Goal: Task Accomplishment & Management: Use online tool/utility

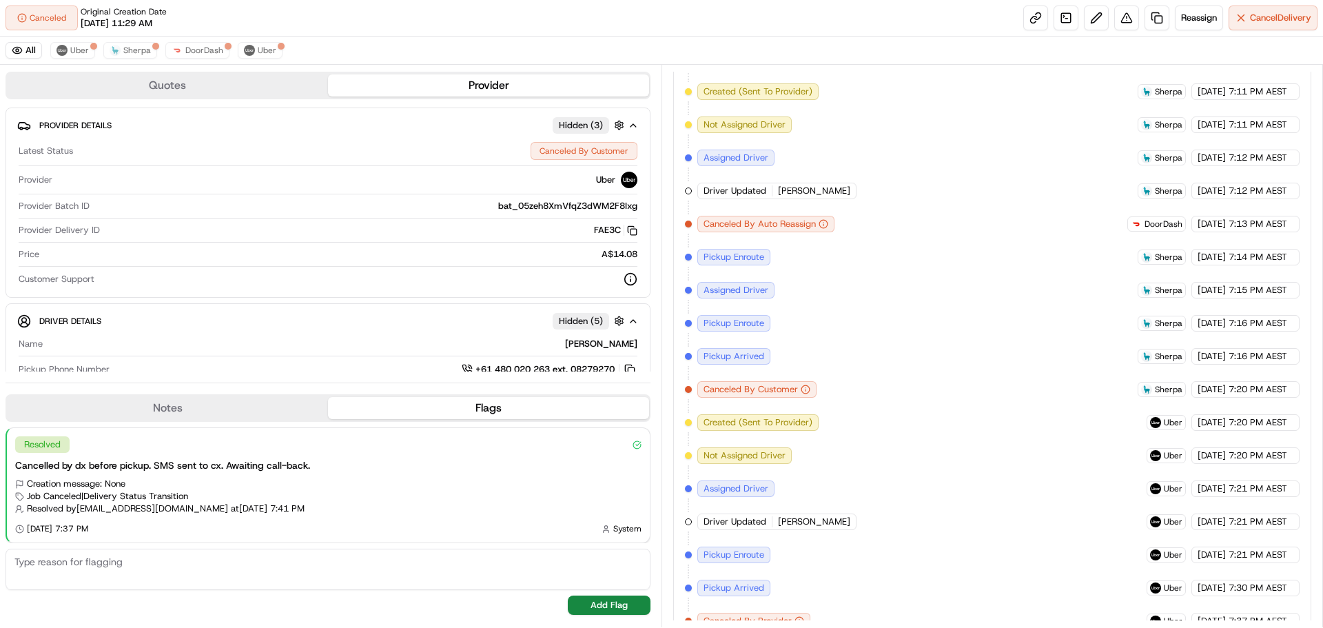
scroll to position [1537, 0]
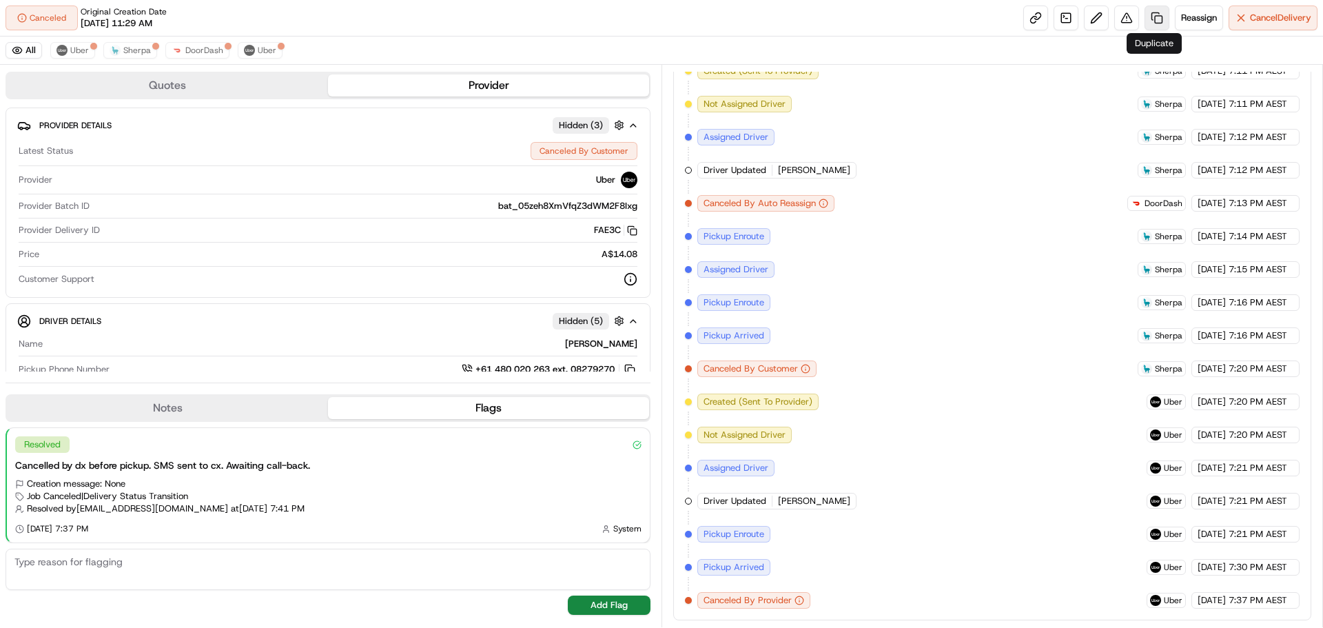
click at [1150, 13] on link at bounding box center [1157, 18] width 25 height 25
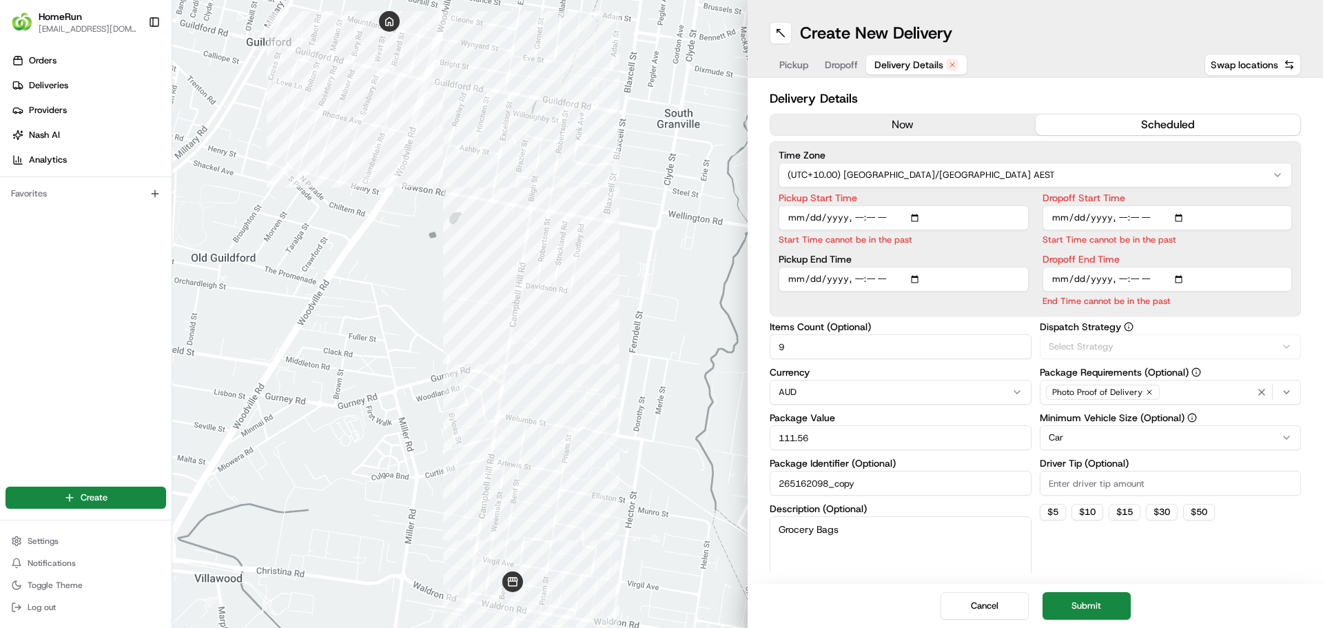
click at [942, 59] on span "Delivery Details" at bounding box center [909, 65] width 69 height 14
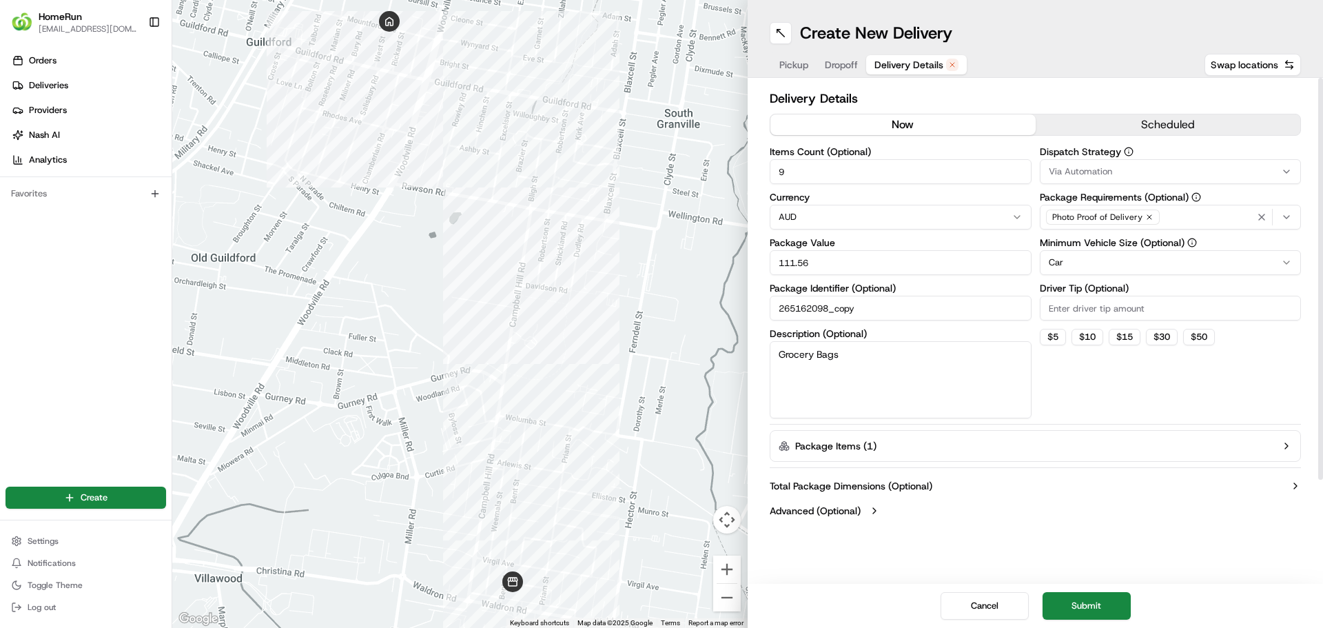
click at [839, 123] on button "now" at bounding box center [903, 124] width 265 height 21
click at [1100, 609] on button "Submit" at bounding box center [1087, 606] width 88 height 28
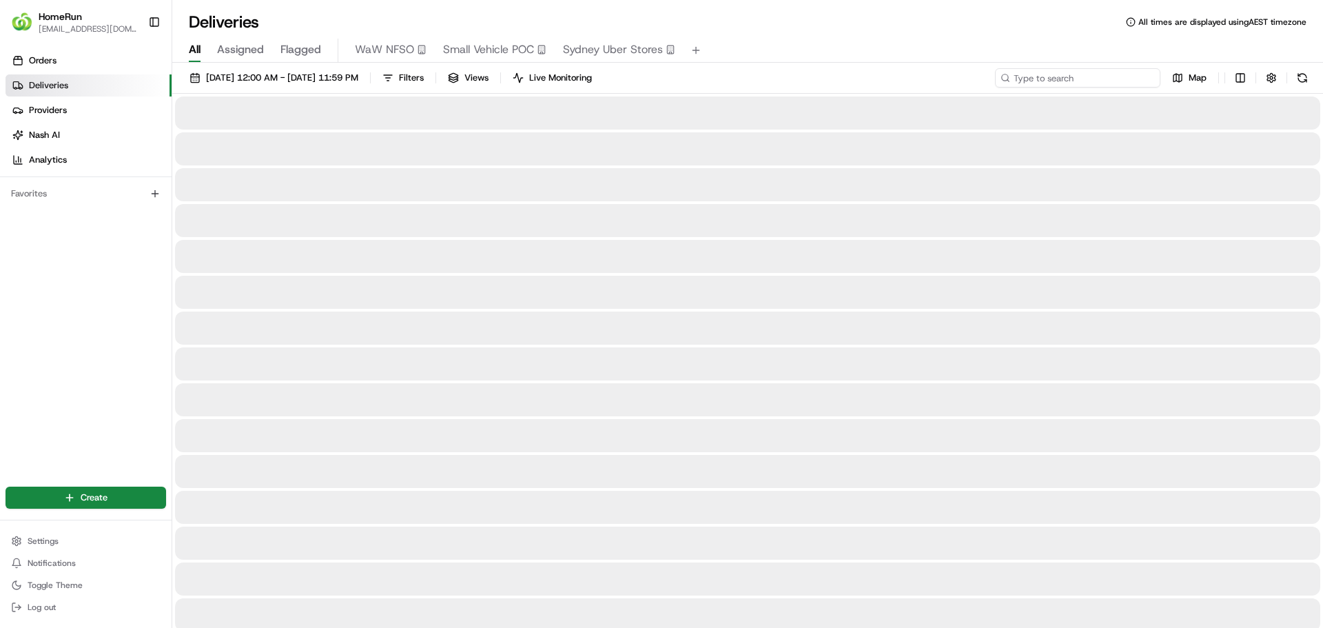
click at [1082, 85] on input at bounding box center [1077, 77] width 165 height 19
paste input "265162098"
type input "265162098"
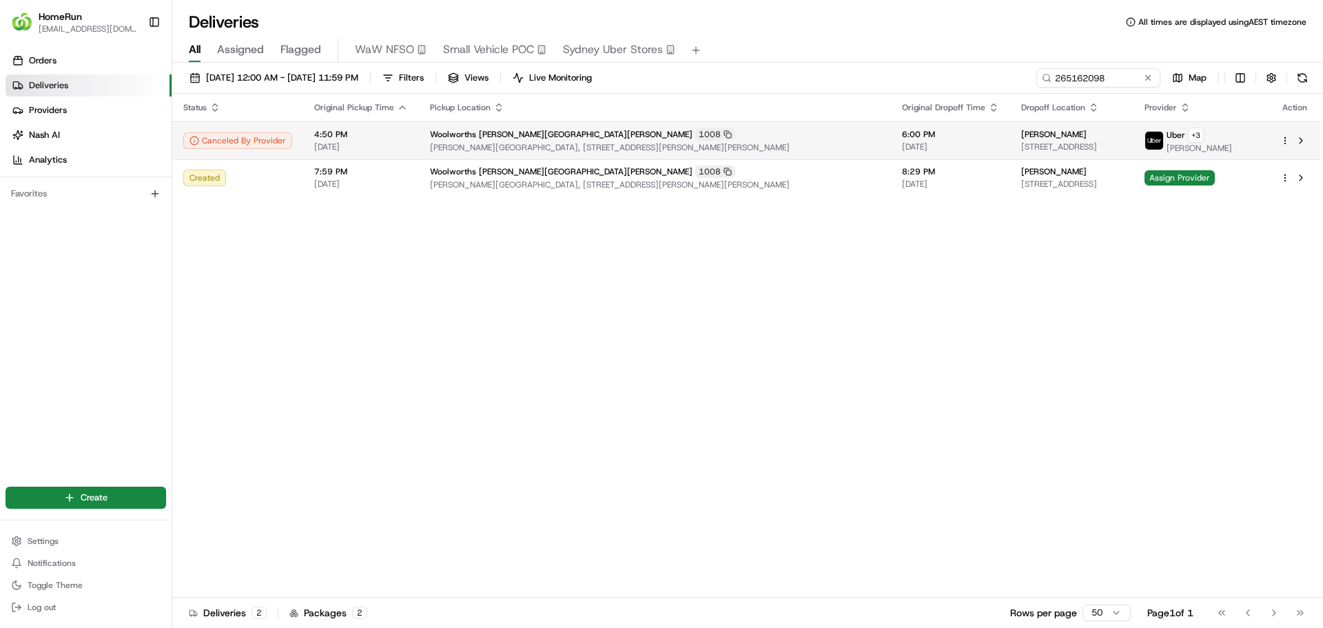
click at [439, 143] on span "[PERSON_NAME][GEOGRAPHIC_DATA], [STREET_ADDRESS][PERSON_NAME][PERSON_NAME]" at bounding box center [655, 147] width 450 height 11
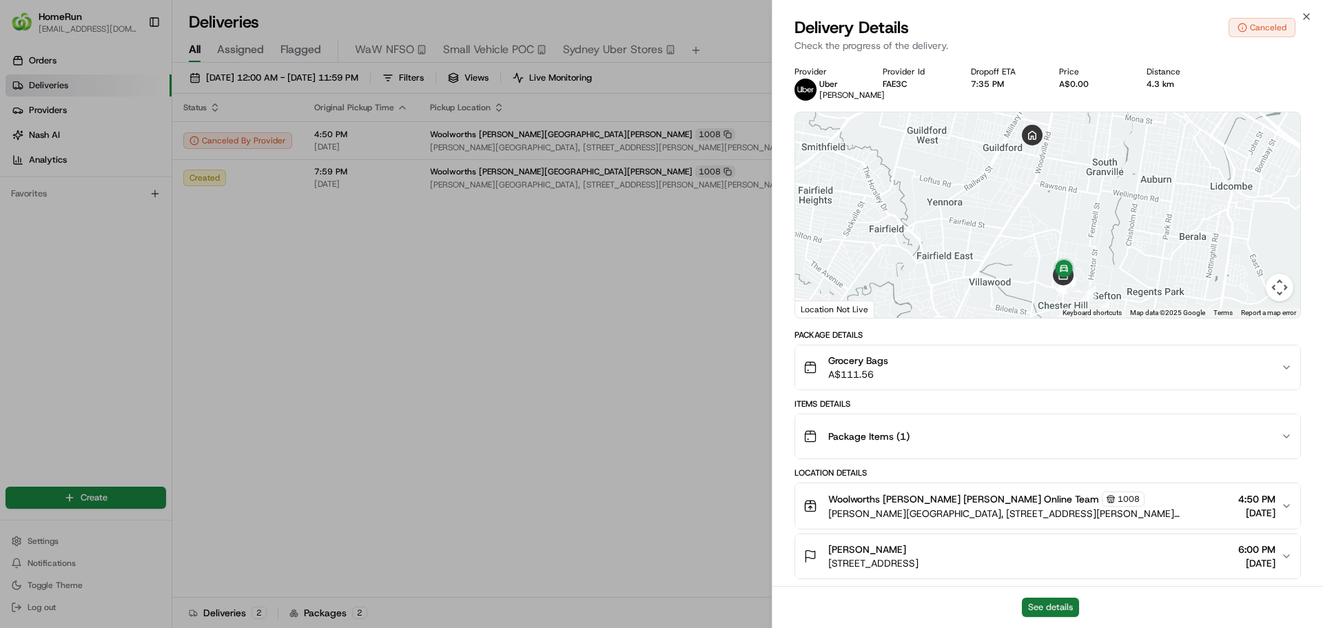
click at [1053, 607] on button "See details" at bounding box center [1050, 607] width 57 height 19
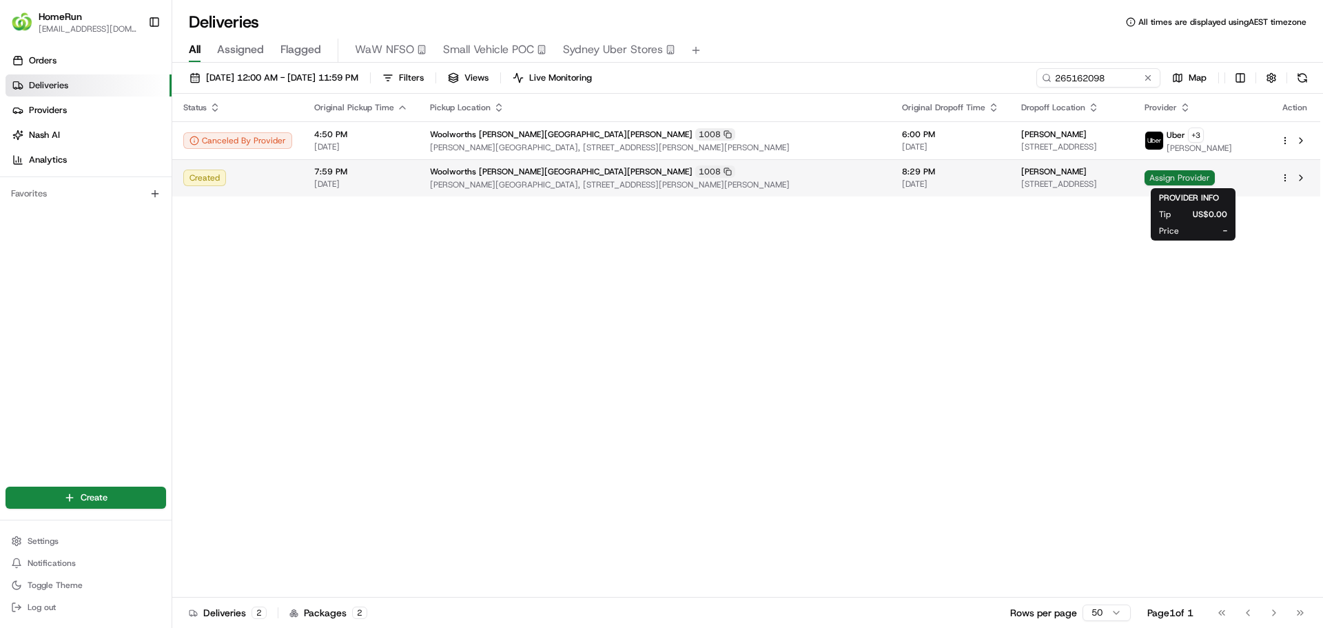
click at [1169, 181] on span "Assign Provider" at bounding box center [1180, 177] width 70 height 15
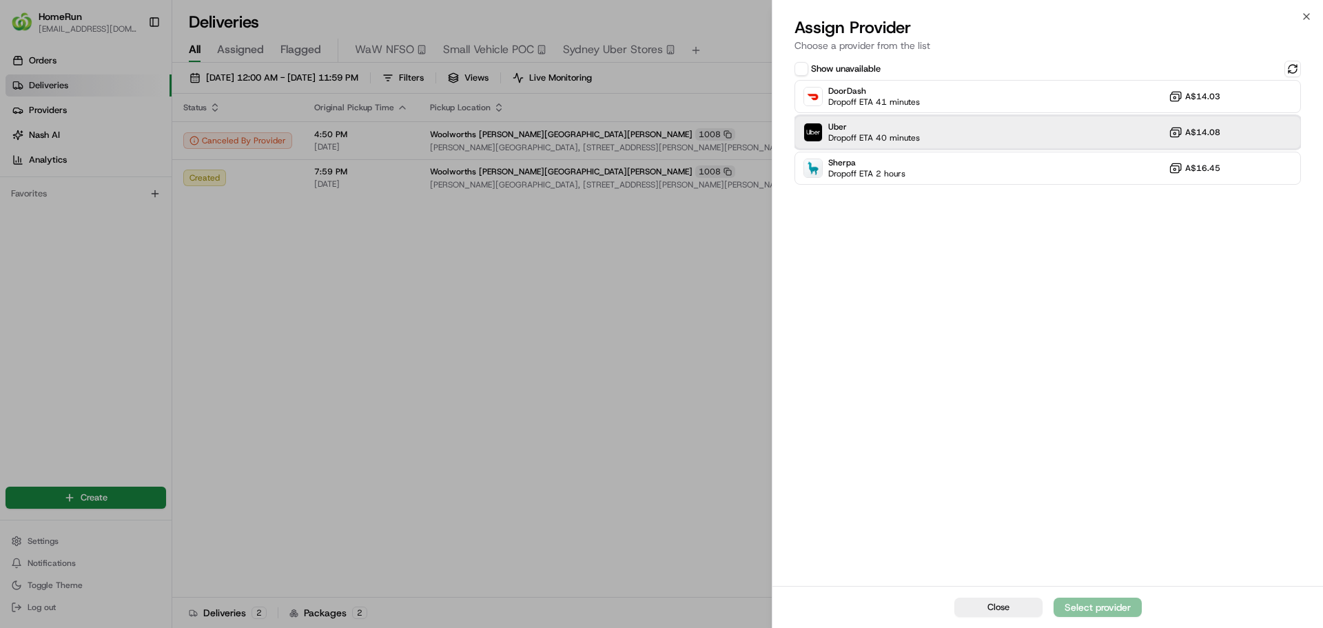
click at [837, 126] on span "Uber" at bounding box center [874, 126] width 92 height 11
click at [1102, 604] on div "Assign Provider" at bounding box center [1098, 607] width 68 height 14
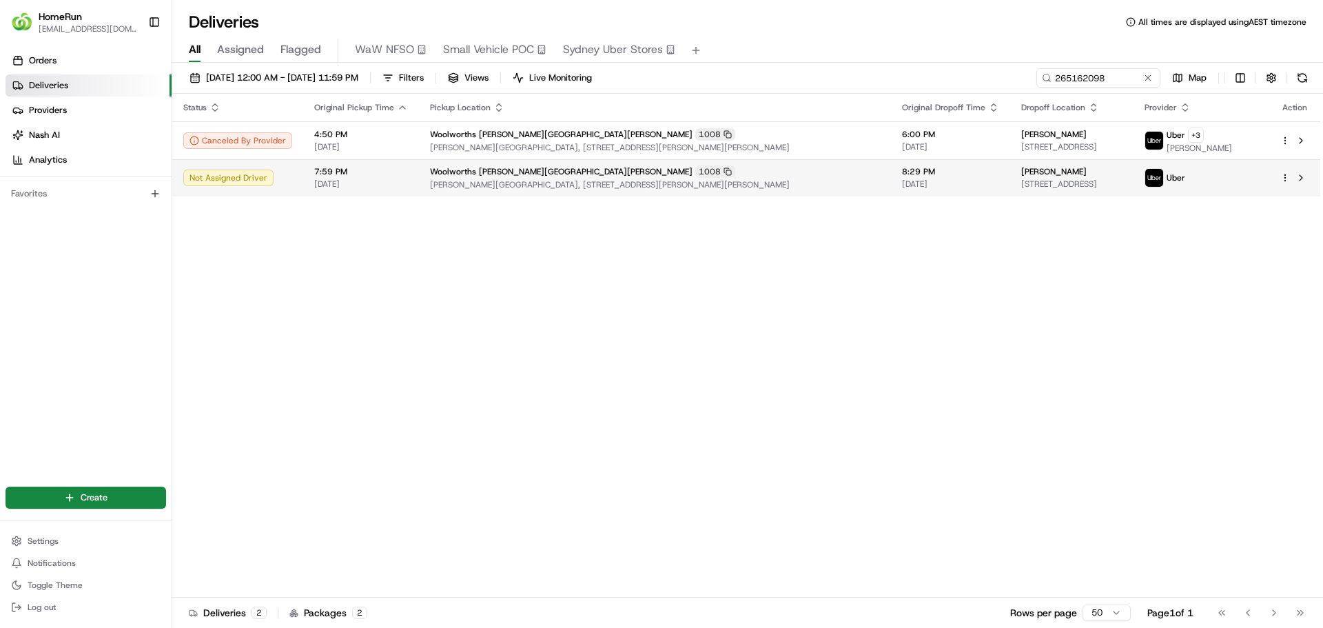
click at [442, 168] on span "Woolworths Chester Hill" at bounding box center [561, 171] width 263 height 11
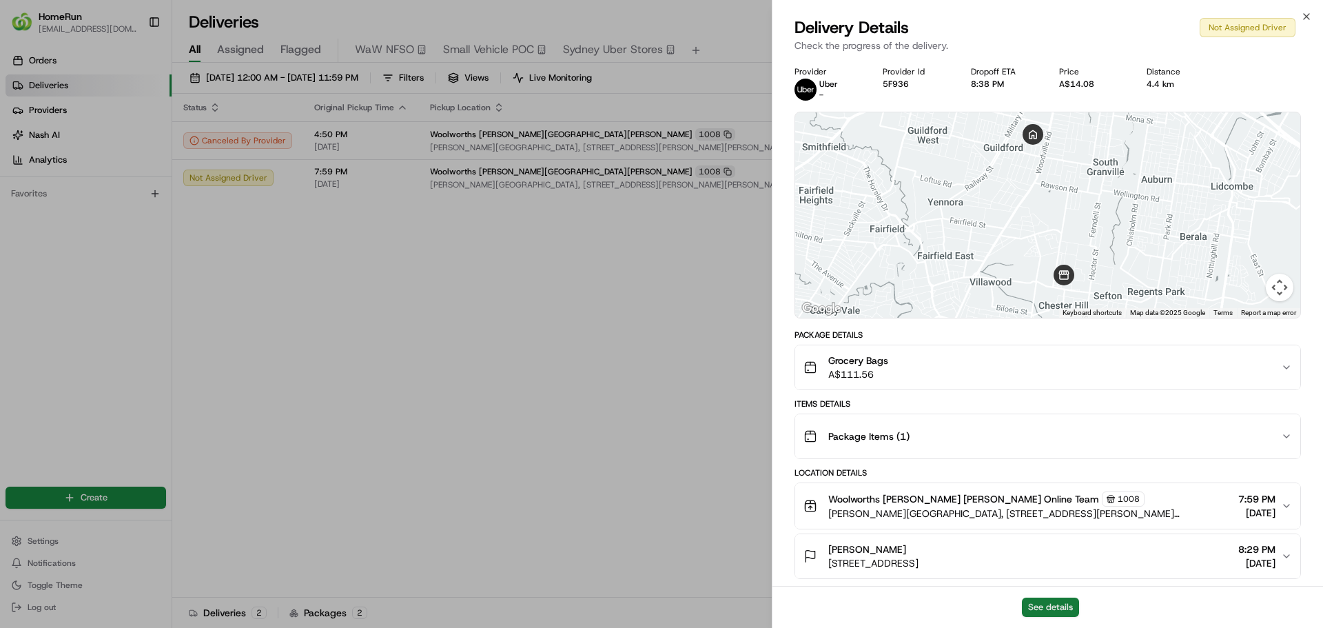
click at [1053, 600] on button "See details" at bounding box center [1050, 607] width 57 height 19
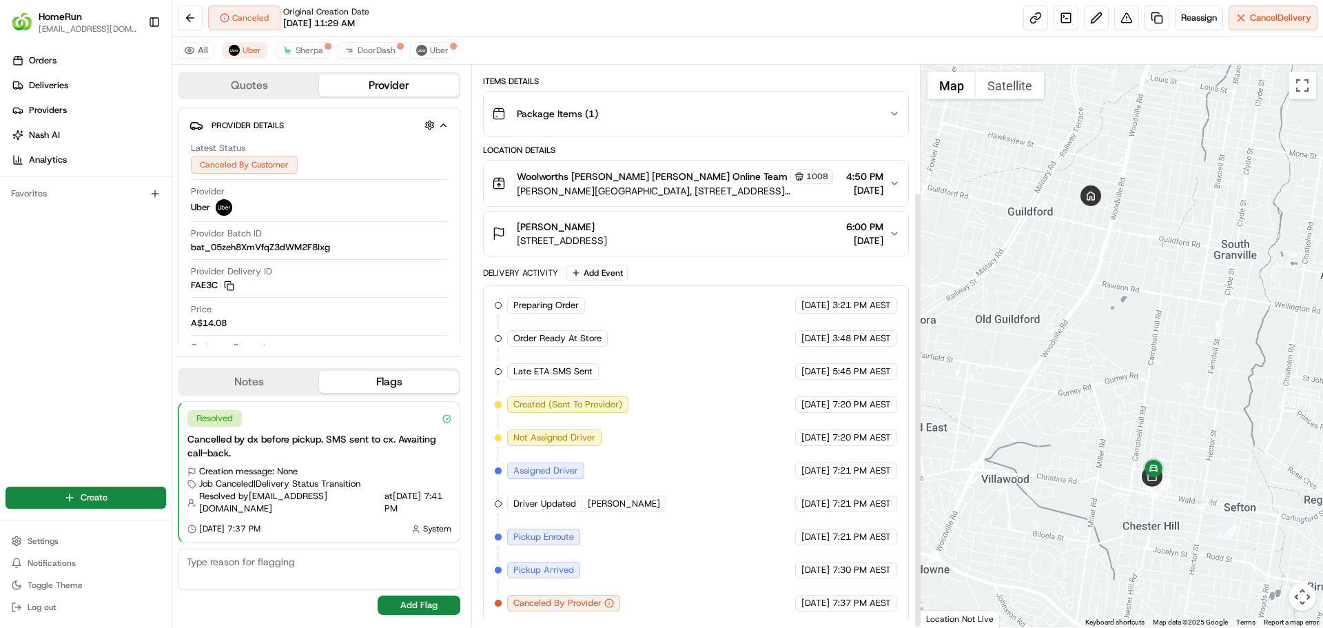
scroll to position [163, 0]
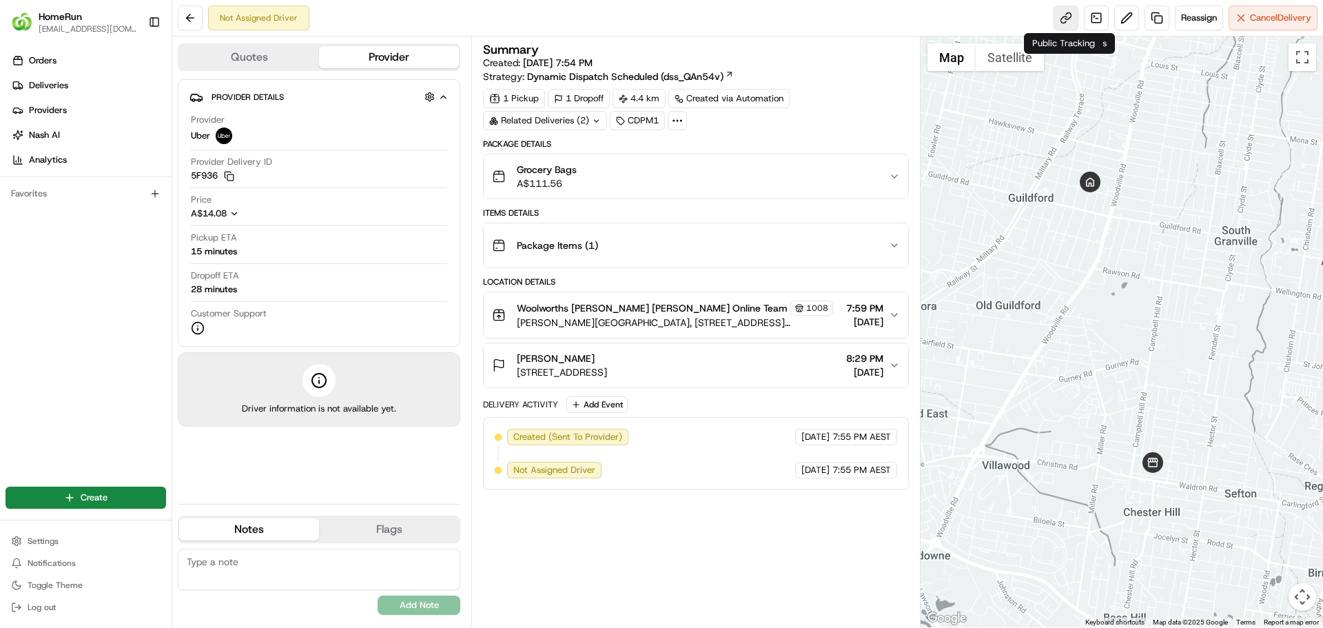
click at [1062, 16] on link at bounding box center [1066, 18] width 25 height 25
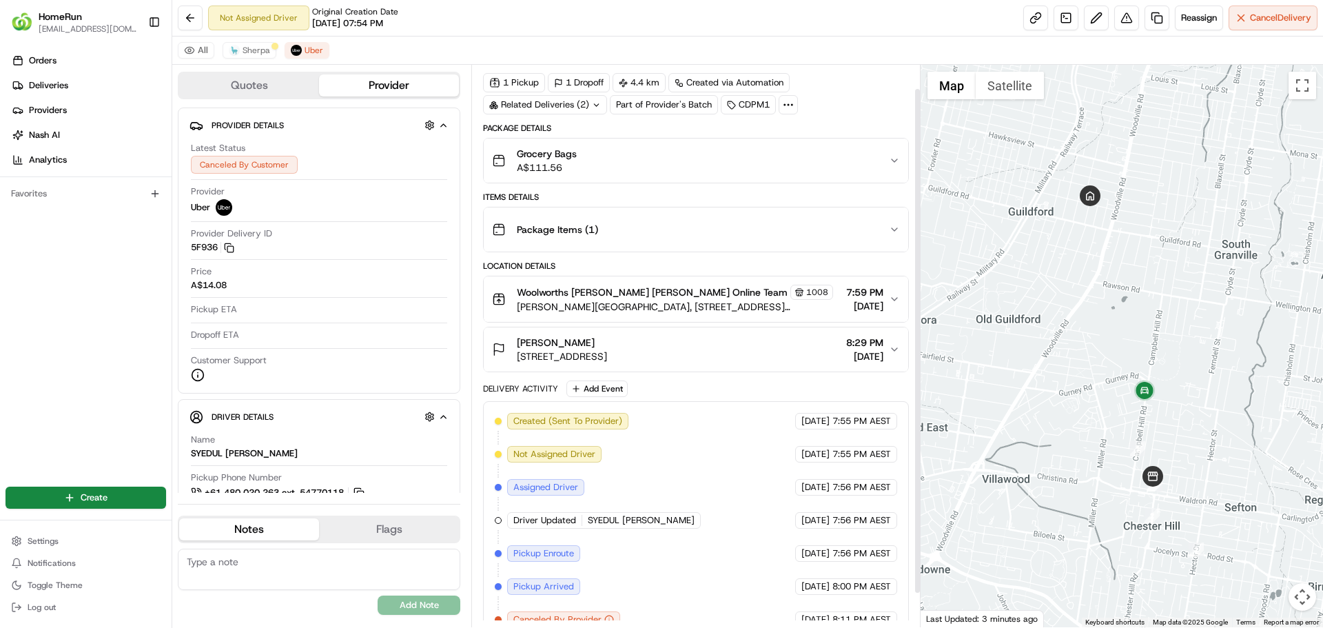
scroll to position [63, 0]
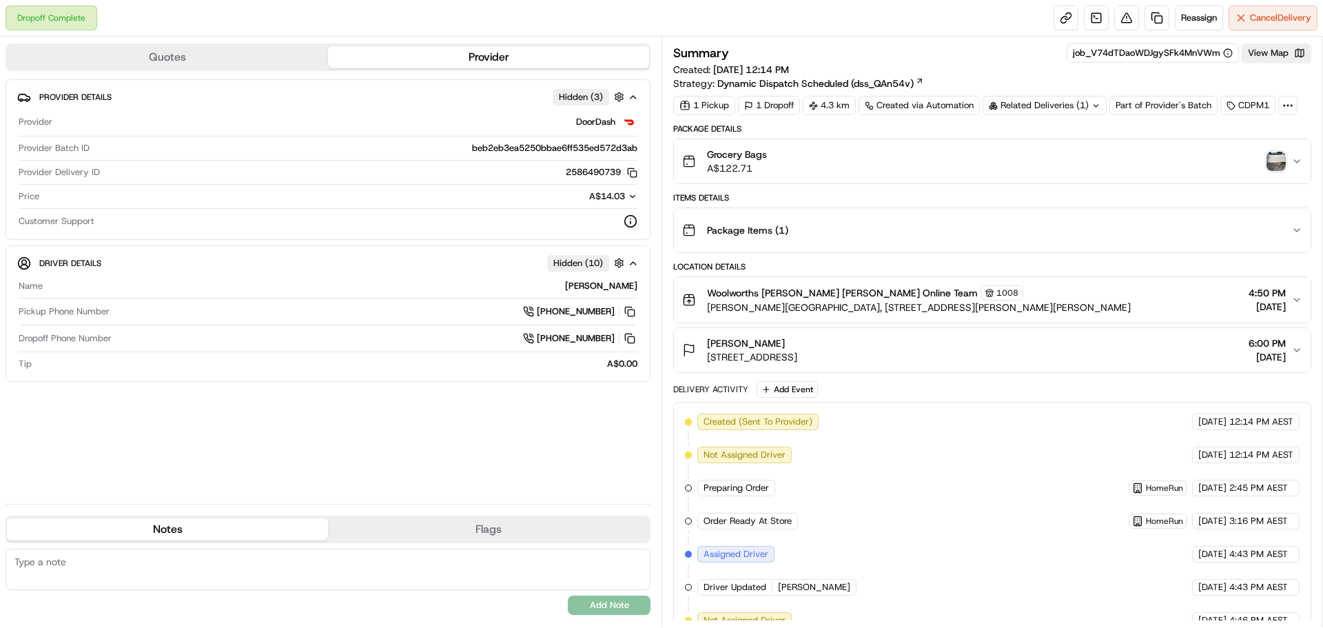
click at [1283, 161] on img "button" at bounding box center [1276, 161] width 19 height 19
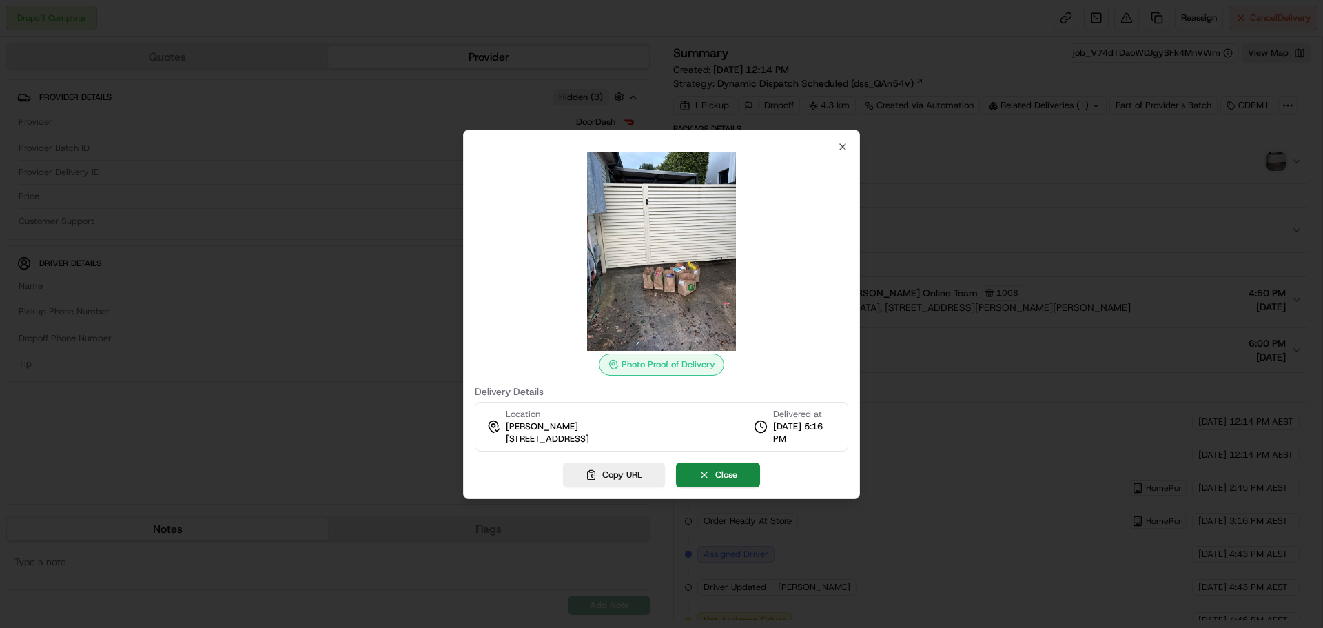
click at [613, 52] on div at bounding box center [661, 314] width 1323 height 628
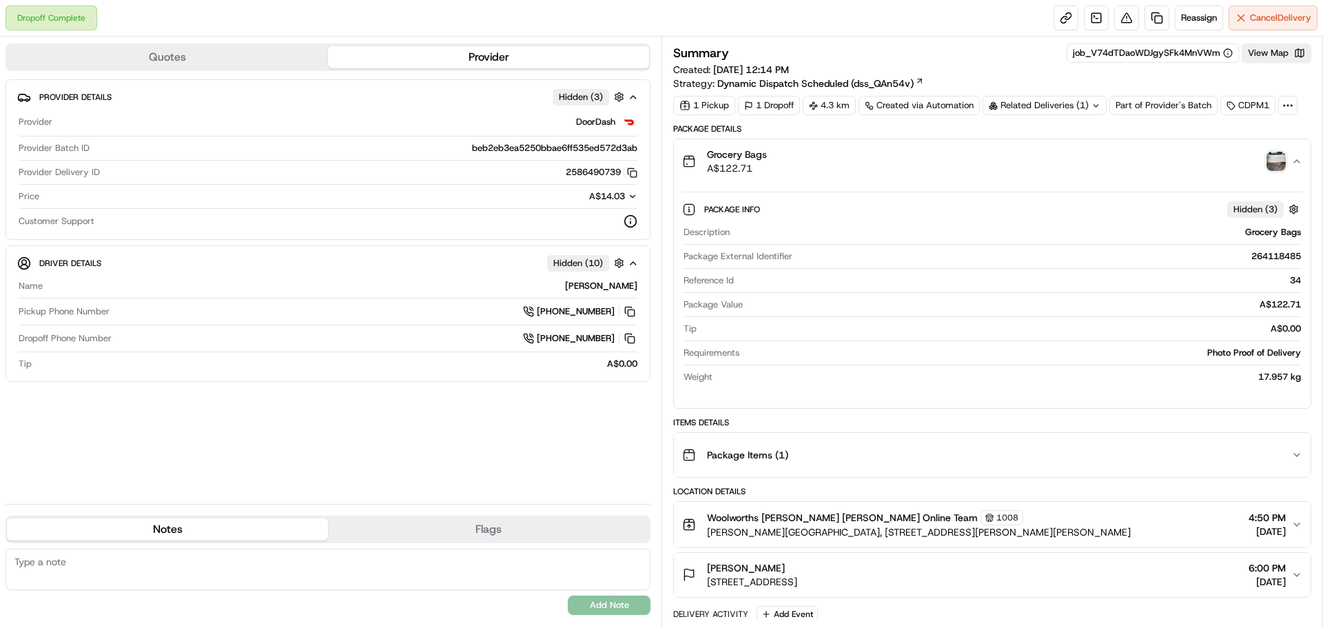
click at [1273, 152] on img "button" at bounding box center [1276, 161] width 19 height 19
